Goal: Information Seeking & Learning: Learn about a topic

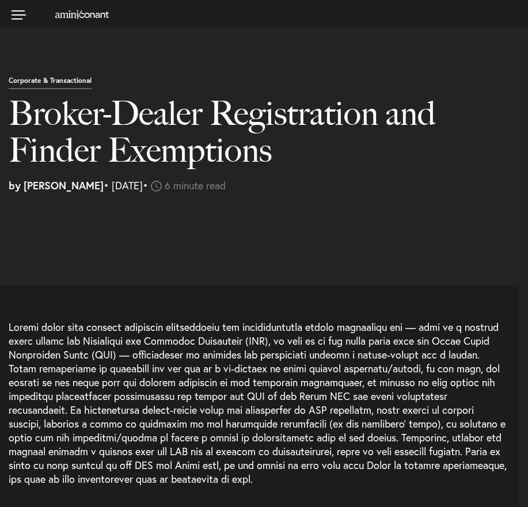
select select "US"
select select "Austin"
select select "Business and Civil Litigation"
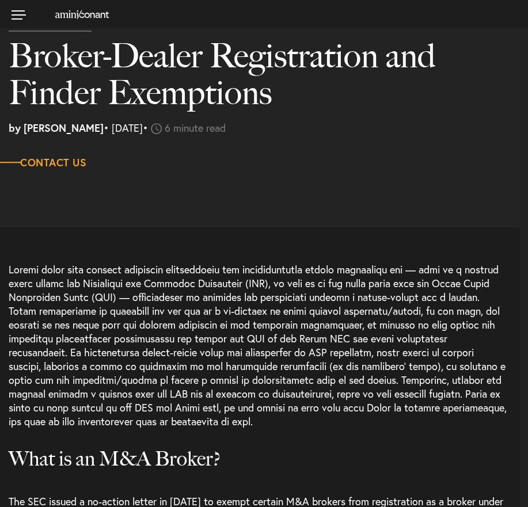
click at [124, 281] on p at bounding box center [264, 349] width 510 height 174
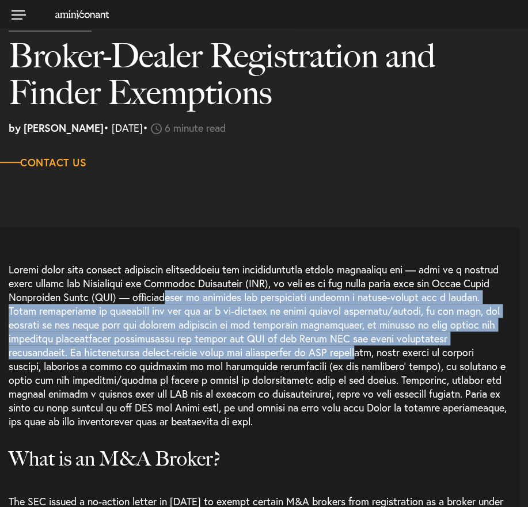
drag, startPoint x: 214, startPoint y: 293, endPoint x: 282, endPoint y: 356, distance: 93.2
click at [282, 356] on p at bounding box center [264, 349] width 510 height 174
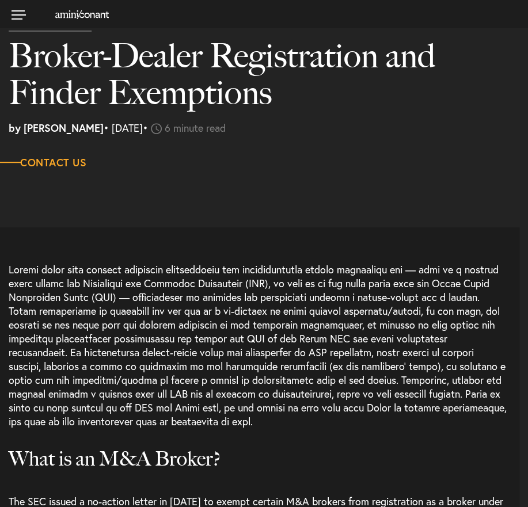
click at [277, 376] on p at bounding box center [264, 349] width 510 height 174
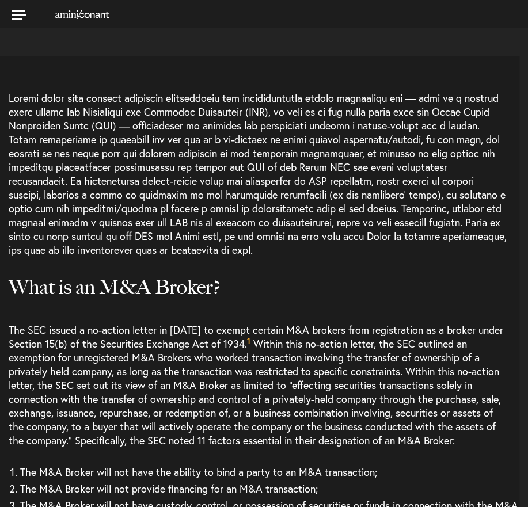
scroll to position [230, 0]
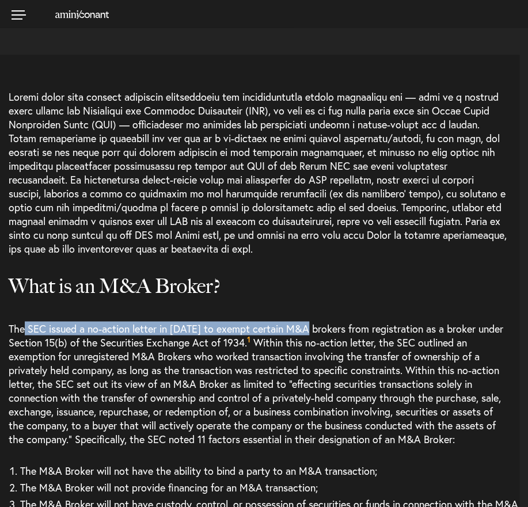
drag, startPoint x: 41, startPoint y: 328, endPoint x: 306, endPoint y: 333, distance: 265.3
click at [307, 328] on p "The SEC issued a no-action letter in [DATE] to exempt certain M&A brokers from …" at bounding box center [264, 387] width 510 height 133
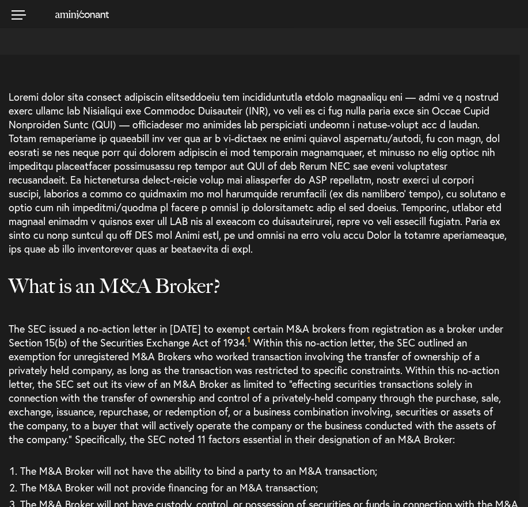
click at [257, 346] on p "The SEC issued a no-action letter in [DATE] to exempt certain M&A brokers from …" at bounding box center [264, 387] width 510 height 133
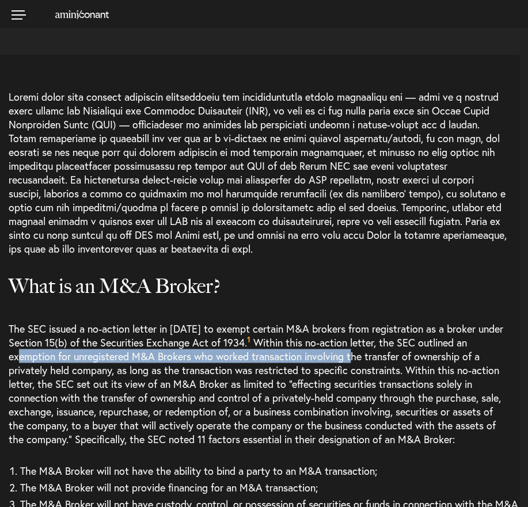
drag, startPoint x: 94, startPoint y: 352, endPoint x: 401, endPoint y: 360, distance: 306.7
click at [401, 360] on p "The SEC issued a no-action letter in [DATE] to exempt certain M&A brokers from …" at bounding box center [264, 387] width 510 height 133
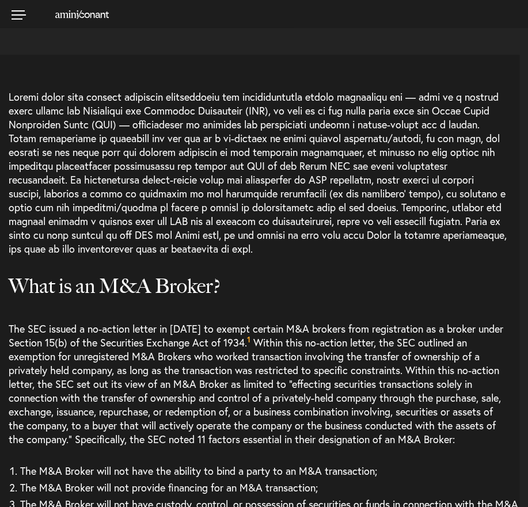
drag, startPoint x: 344, startPoint y: 391, endPoint x: 178, endPoint y: 384, distance: 165.8
click at [343, 391] on p "The SEC issued a no-action letter in [DATE] to exempt certain M&A brokers from …" at bounding box center [264, 387] width 510 height 133
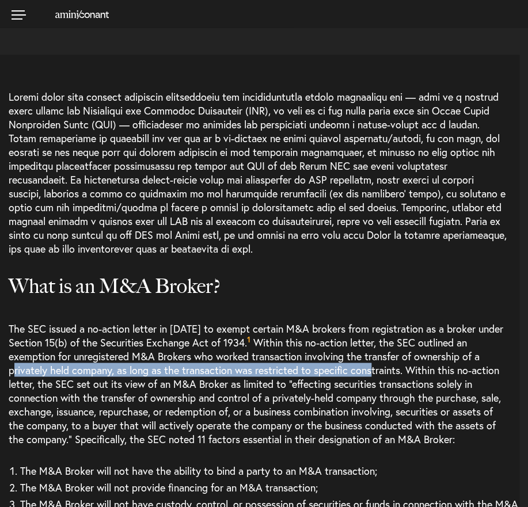
drag, startPoint x: 78, startPoint y: 369, endPoint x: 437, endPoint y: 374, distance: 359.0
click at [437, 374] on p "The SEC issued a no-action letter in [DATE] to exempt certain M&A brokers from …" at bounding box center [264, 387] width 510 height 133
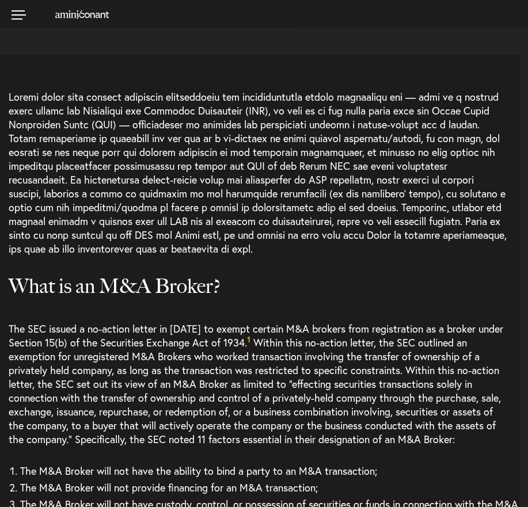
click at [339, 391] on p "The SEC issued a no-action letter in [DATE] to exempt certain M&A brokers from …" at bounding box center [264, 387] width 510 height 133
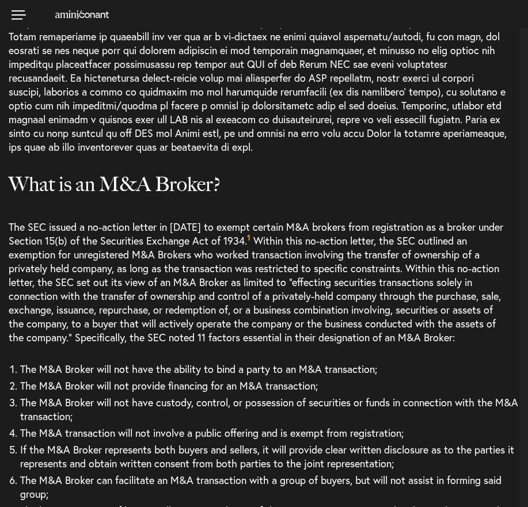
scroll to position [345, 0]
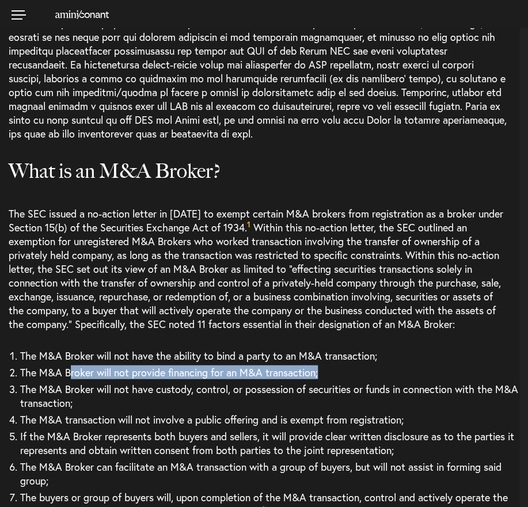
drag, startPoint x: 78, startPoint y: 383, endPoint x: 246, endPoint y: 391, distance: 167.6
click at [319, 380] on li "The M&A Broker will not provide financing for an M&A transaction;" at bounding box center [269, 372] width 499 height 17
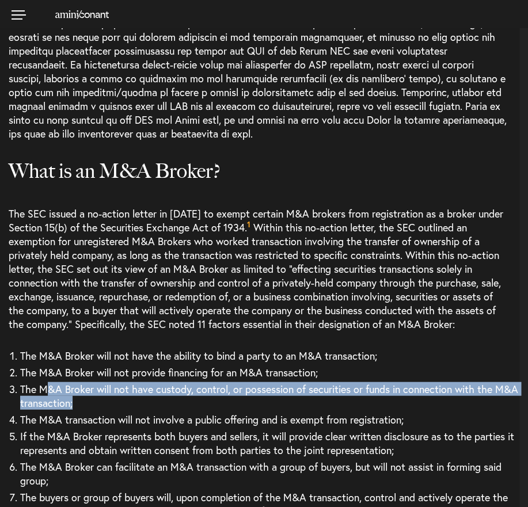
drag, startPoint x: 45, startPoint y: 399, endPoint x: 132, endPoint y: 423, distance: 90.2
click at [132, 411] on li "The M&A Broker will not have custody, control, or possession of securities or f…" at bounding box center [269, 395] width 499 height 30
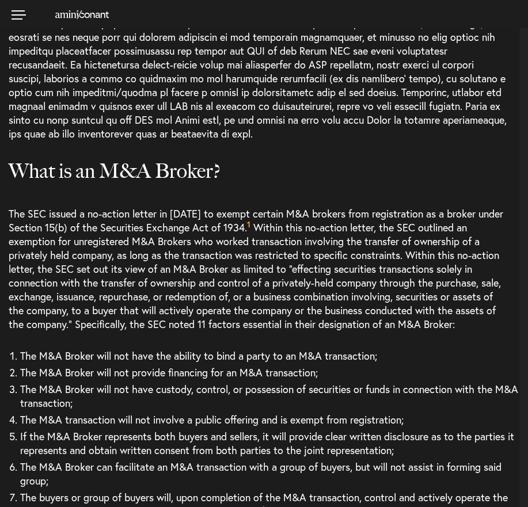
click at [131, 427] on li "The M&A transaction will not involve a public offering and is exempt from regis…" at bounding box center [269, 419] width 499 height 17
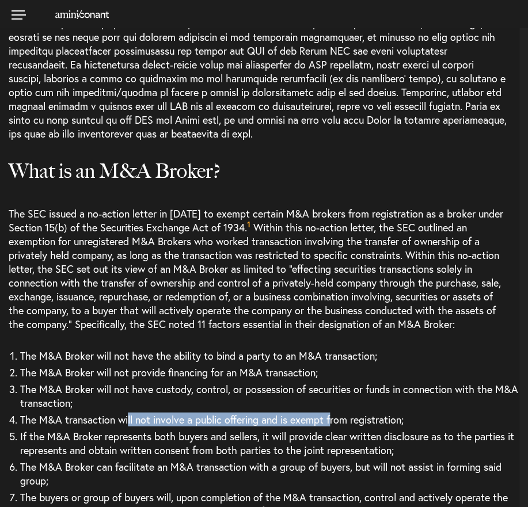
drag, startPoint x: 128, startPoint y: 431, endPoint x: 330, endPoint y: 438, distance: 202.6
click at [330, 427] on li "The M&A transaction will not involve a public offering and is exempt from regis…" at bounding box center [269, 419] width 499 height 17
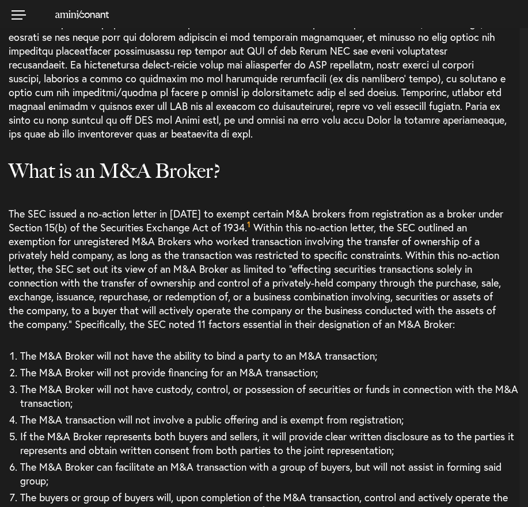
click at [233, 444] on li "If the M&A Broker represents both buyers and sellers, it will provide clear wri…" at bounding box center [269, 442] width 499 height 30
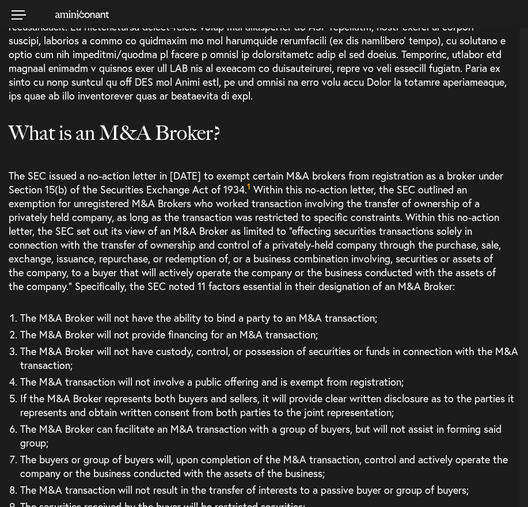
scroll to position [403, 0]
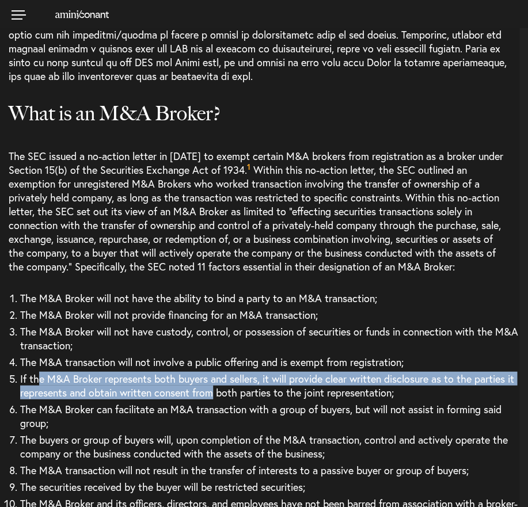
drag, startPoint x: 38, startPoint y: 392, endPoint x: 224, endPoint y: 410, distance: 187.2
click at [224, 400] on li "If the M&A Broker represents both buyers and sellers, it will provide clear wri…" at bounding box center [269, 385] width 499 height 30
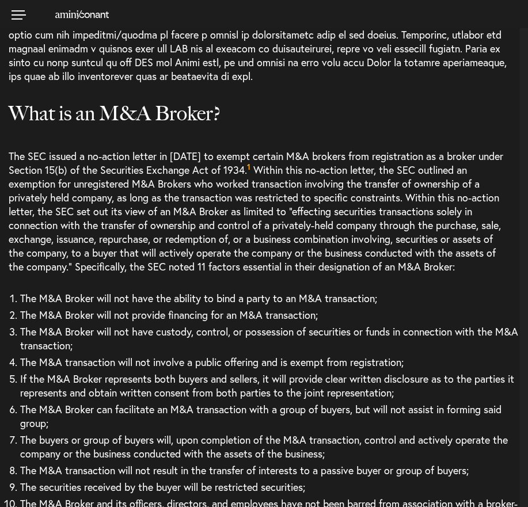
click at [220, 421] on li "The M&A Broker can facilitate an M&A transaction with a group of buyers, but wi…" at bounding box center [269, 415] width 499 height 30
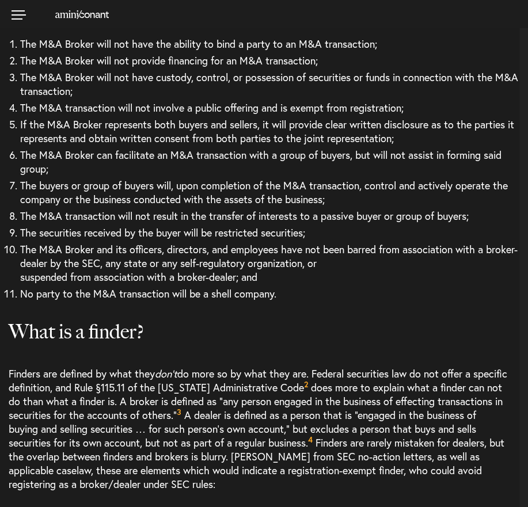
scroll to position [690, 0]
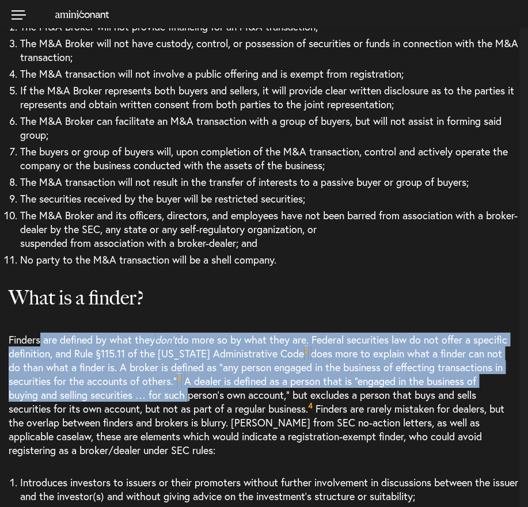
drag, startPoint x: 40, startPoint y: 353, endPoint x: 239, endPoint y: 412, distance: 207.5
click at [239, 412] on p "Finders are defined by what they don’t do more so by what they are. Federal sec…" at bounding box center [264, 399] width 510 height 133
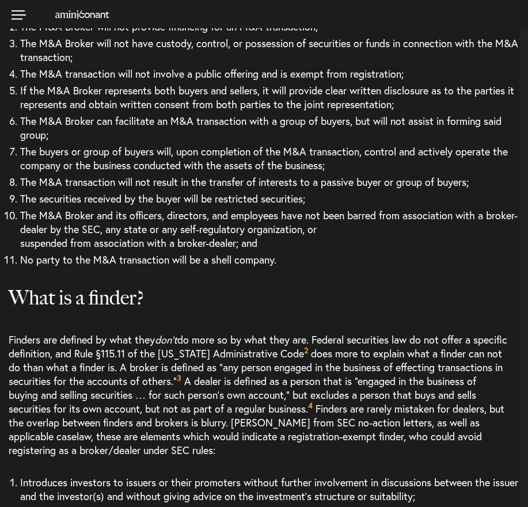
click at [198, 423] on p "Finders are defined by what they don’t do more so by what they are. Federal sec…" at bounding box center [264, 399] width 510 height 133
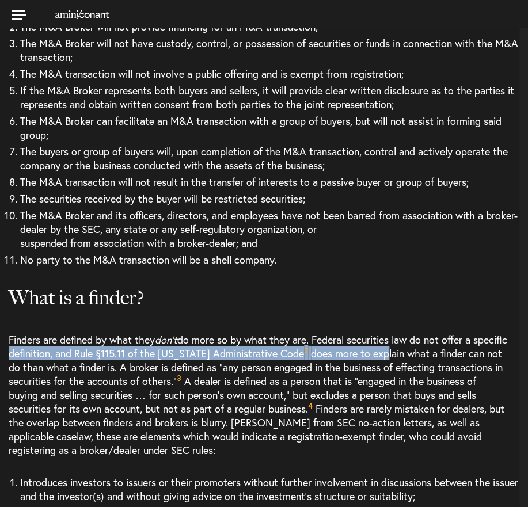
drag, startPoint x: 45, startPoint y: 365, endPoint x: 400, endPoint y: 368, distance: 354.4
click at [400, 368] on p "Finders are defined by what they don’t do more so by what they are. Federal sec…" at bounding box center [264, 399] width 510 height 133
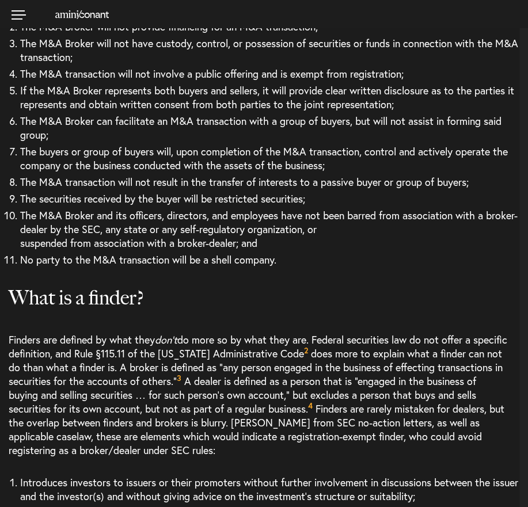
click at [28, 400] on p "Finders are defined by what they don’t do more so by what they are. Federal sec…" at bounding box center [264, 399] width 510 height 133
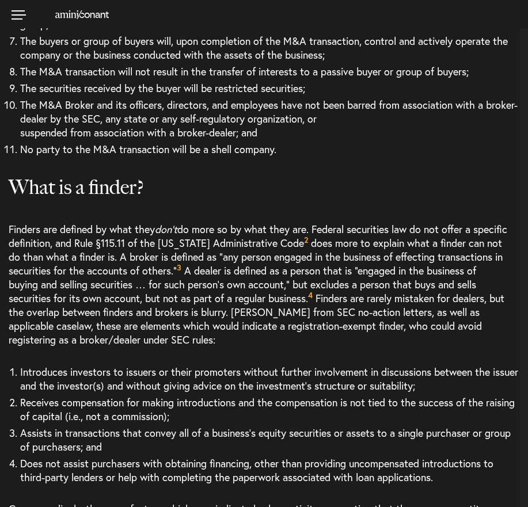
scroll to position [805, 0]
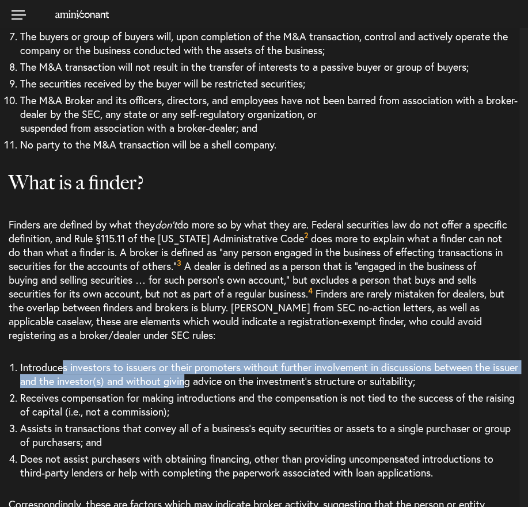
drag, startPoint x: 159, startPoint y: 392, endPoint x: 216, endPoint y: 396, distance: 56.5
click at [216, 389] on li "Introduces investors to issuers or their promoters without further involvement …" at bounding box center [269, 373] width 499 height 30
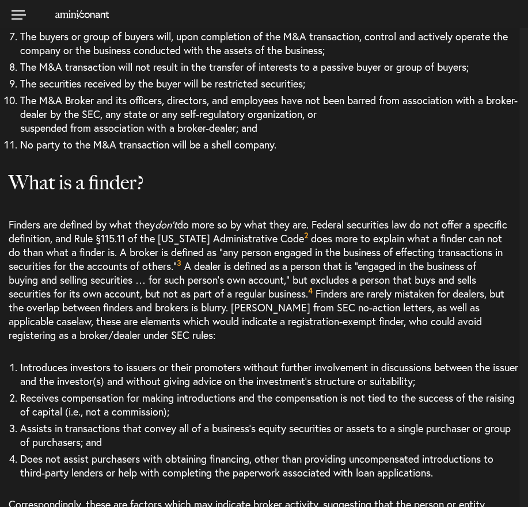
click at [213, 419] on li "Receives compensation for making introductions and the compensation is not tied…" at bounding box center [269, 404] width 499 height 30
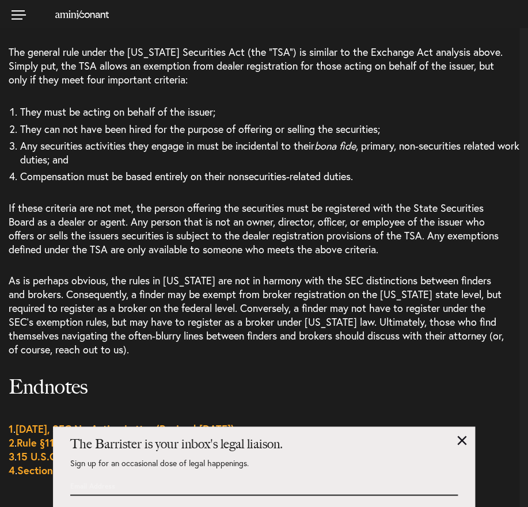
scroll to position [2531, 0]
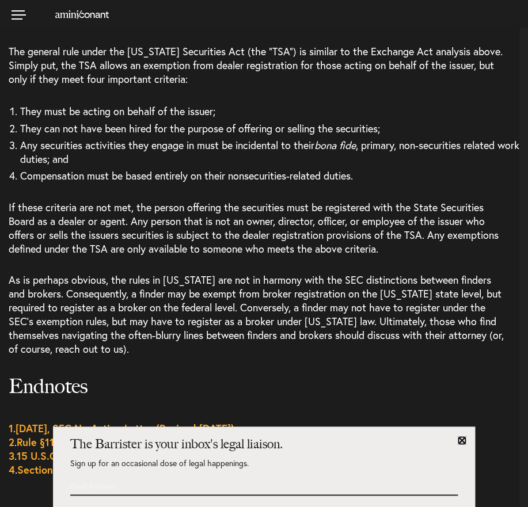
click at [461, 439] on link at bounding box center [461, 439] width 9 height 9
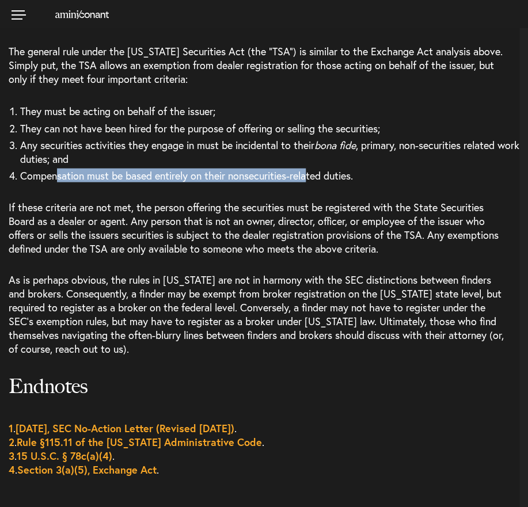
drag, startPoint x: 59, startPoint y: 186, endPoint x: 311, endPoint y: 182, distance: 252.6
click at [311, 182] on span "Compensation must be based entirely on their nonsecurities-related duties." at bounding box center [186, 175] width 333 height 14
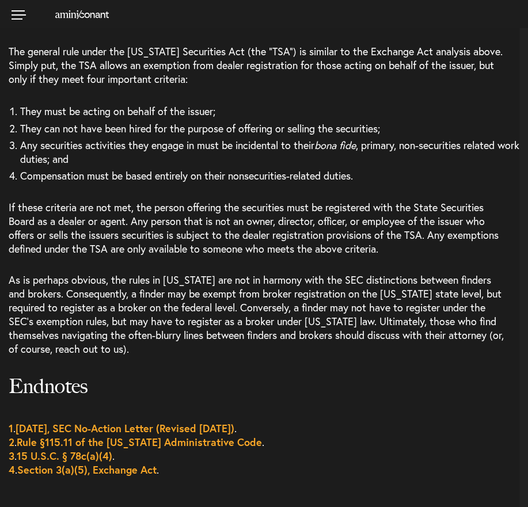
click at [256, 201] on div "The general rule under the [US_STATE] Securities Act (the “TSA”) is similar to …" at bounding box center [264, 203] width 510 height 319
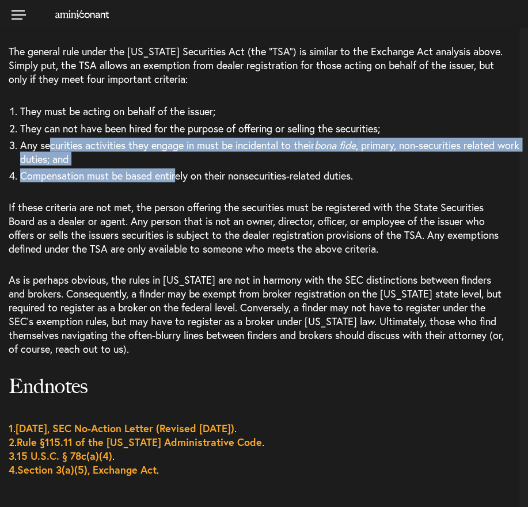
drag, startPoint x: 51, startPoint y: 161, endPoint x: 180, endPoint y: 184, distance: 131.4
click at [179, 183] on ol "They must be acting on behalf of the issuer; They can not have been hired for t…" at bounding box center [264, 142] width 510 height 81
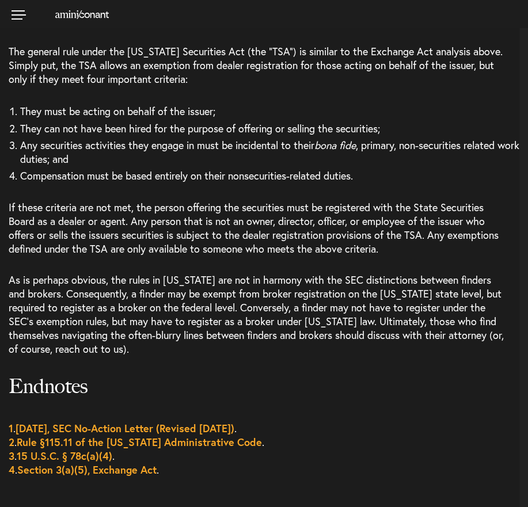
click at [207, 282] on p "As is perhaps obvious, the rules in [US_STATE] are not in harmony with the SEC …" at bounding box center [264, 313] width 510 height 100
